Goal: Use online tool/utility: Utilize a website feature to perform a specific function

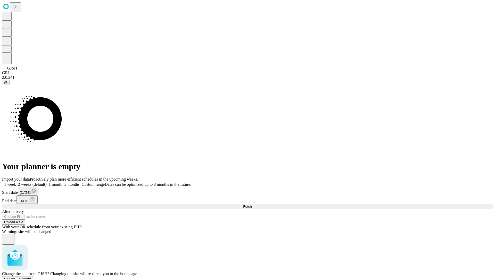
click at [31, 276] on span "Confirm" at bounding box center [25, 278] width 12 height 4
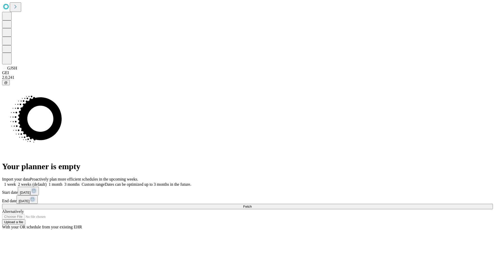
click at [16, 182] on label "1 week" at bounding box center [9, 184] width 14 height 4
click at [252, 204] on span "Fetch" at bounding box center [247, 206] width 9 height 4
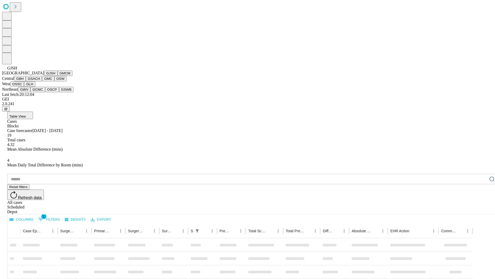
click at [58, 76] on button "GMCM" at bounding box center [65, 72] width 15 height 5
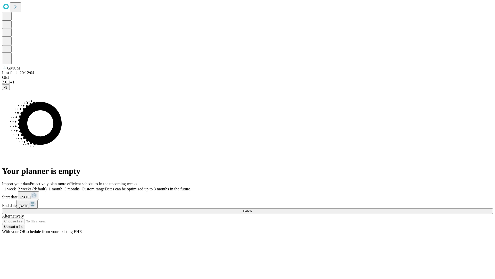
click at [16, 186] on label "1 week" at bounding box center [9, 188] width 14 height 4
click at [252, 209] on span "Fetch" at bounding box center [247, 211] width 9 height 4
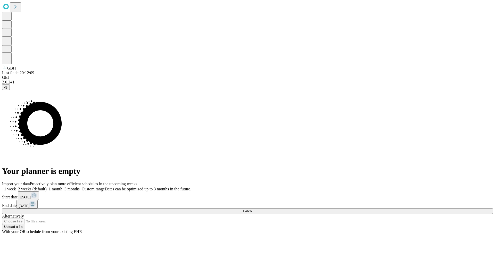
click at [16, 186] on label "1 week" at bounding box center [9, 188] width 14 height 4
click at [252, 209] on span "Fetch" at bounding box center [247, 211] width 9 height 4
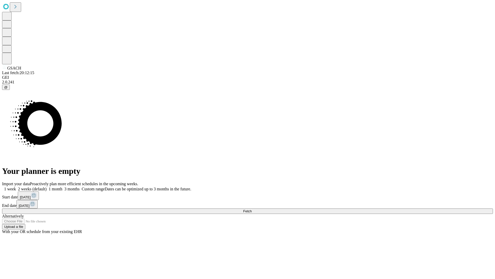
click at [252, 209] on span "Fetch" at bounding box center [247, 211] width 9 height 4
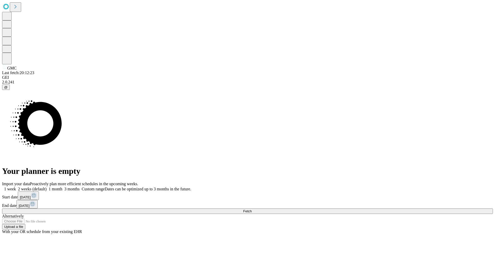
click at [16, 186] on label "1 week" at bounding box center [9, 188] width 14 height 4
click at [252, 209] on span "Fetch" at bounding box center [247, 211] width 9 height 4
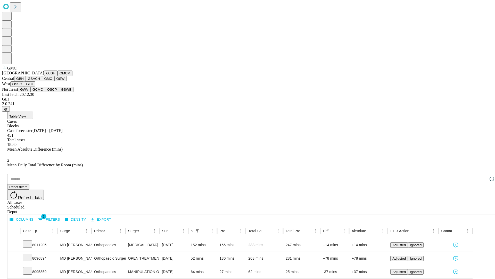
click at [54, 81] on button "OSW" at bounding box center [60, 78] width 12 height 5
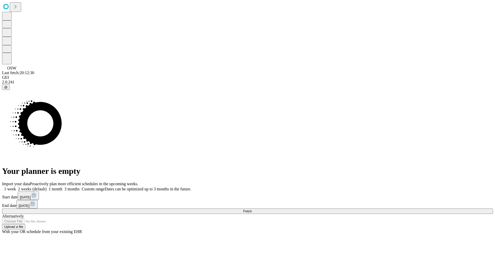
click at [16, 186] on label "1 week" at bounding box center [9, 188] width 14 height 4
click at [252, 209] on span "Fetch" at bounding box center [247, 211] width 9 height 4
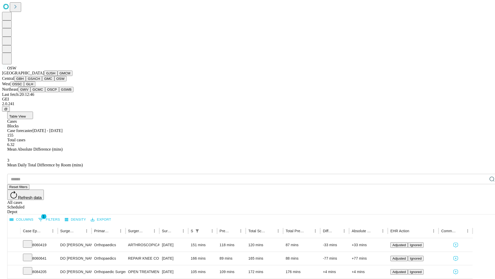
click at [24, 87] on button "OSSC" at bounding box center [17, 83] width 14 height 5
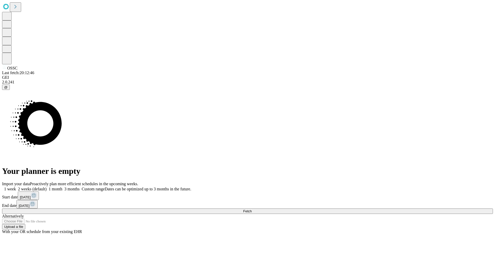
click at [16, 186] on label "1 week" at bounding box center [9, 188] width 14 height 4
click at [252, 209] on span "Fetch" at bounding box center [247, 211] width 9 height 4
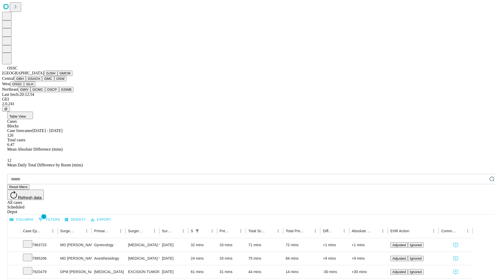
click at [35, 87] on button "GLH" at bounding box center [29, 83] width 11 height 5
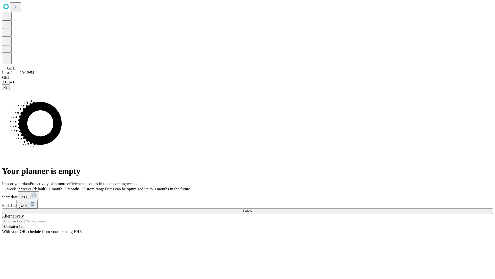
click at [16, 186] on label "1 week" at bounding box center [9, 188] width 14 height 4
click at [252, 209] on span "Fetch" at bounding box center [247, 211] width 9 height 4
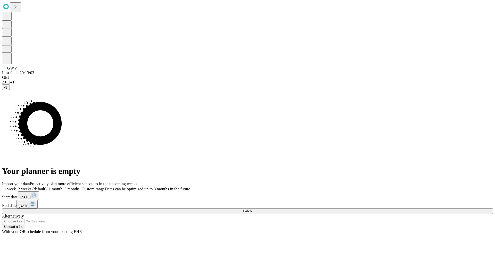
click at [16, 186] on label "1 week" at bounding box center [9, 188] width 14 height 4
click at [252, 209] on span "Fetch" at bounding box center [247, 211] width 9 height 4
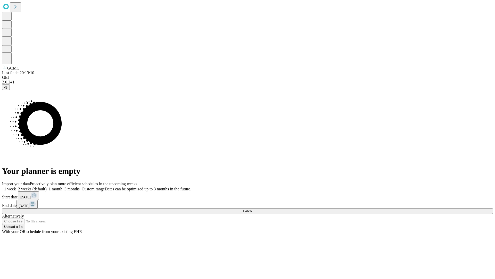
click at [16, 186] on label "1 week" at bounding box center [9, 188] width 14 height 4
click at [252, 209] on span "Fetch" at bounding box center [247, 211] width 9 height 4
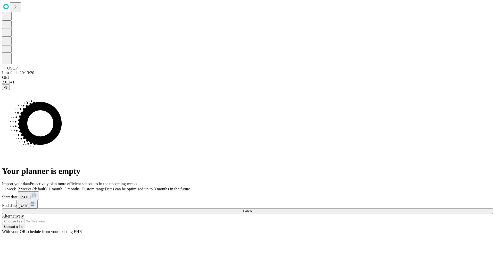
click at [16, 186] on label "1 week" at bounding box center [9, 188] width 14 height 4
click at [252, 209] on span "Fetch" at bounding box center [247, 211] width 9 height 4
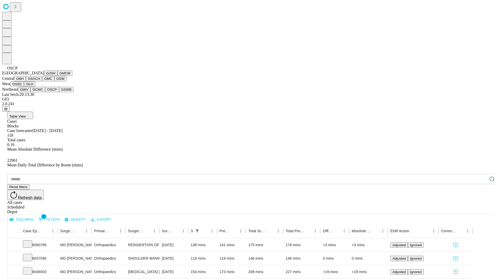
click at [59, 92] on button "GSWB" at bounding box center [66, 89] width 15 height 5
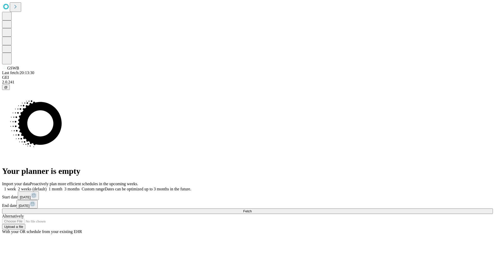
click at [16, 186] on label "1 week" at bounding box center [9, 188] width 14 height 4
click at [252, 209] on span "Fetch" at bounding box center [247, 211] width 9 height 4
